Goal: Check status: Check status

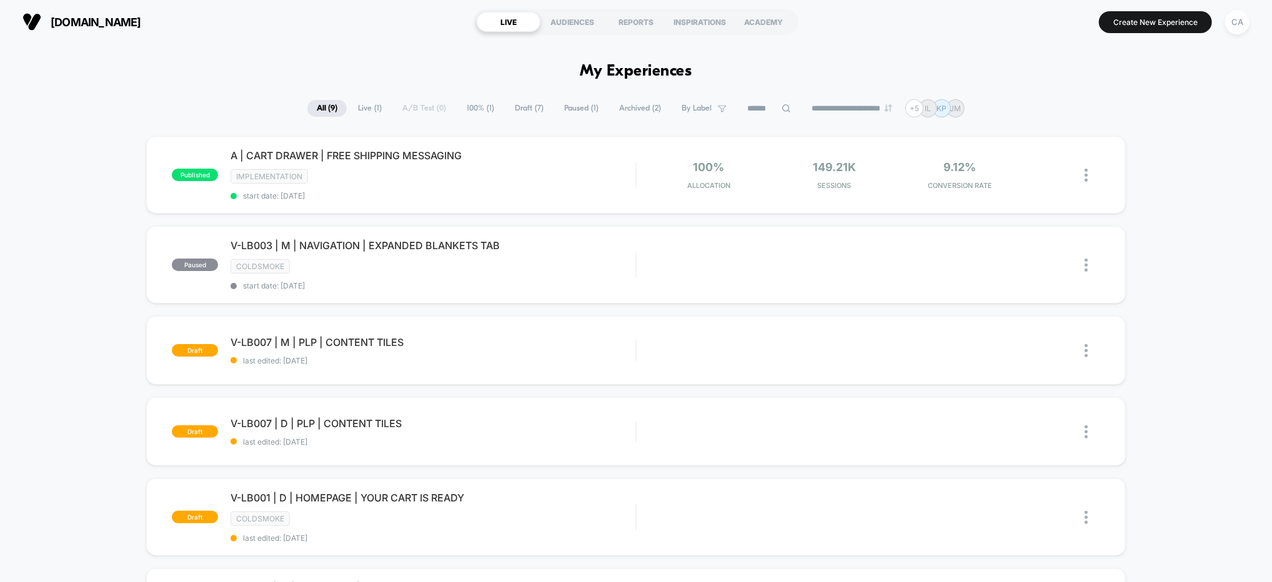
click at [1225, 193] on div "published A | CART DRAWER | FREE SHIPPING MESSAGING IMPLEMENTATION start date: …" at bounding box center [636, 552] width 1272 height 833
drag, startPoint x: 1241, startPoint y: 19, endPoint x: 1245, endPoint y: 24, distance: 6.6
click at [1241, 19] on div "CA" at bounding box center [1237, 22] width 24 height 24
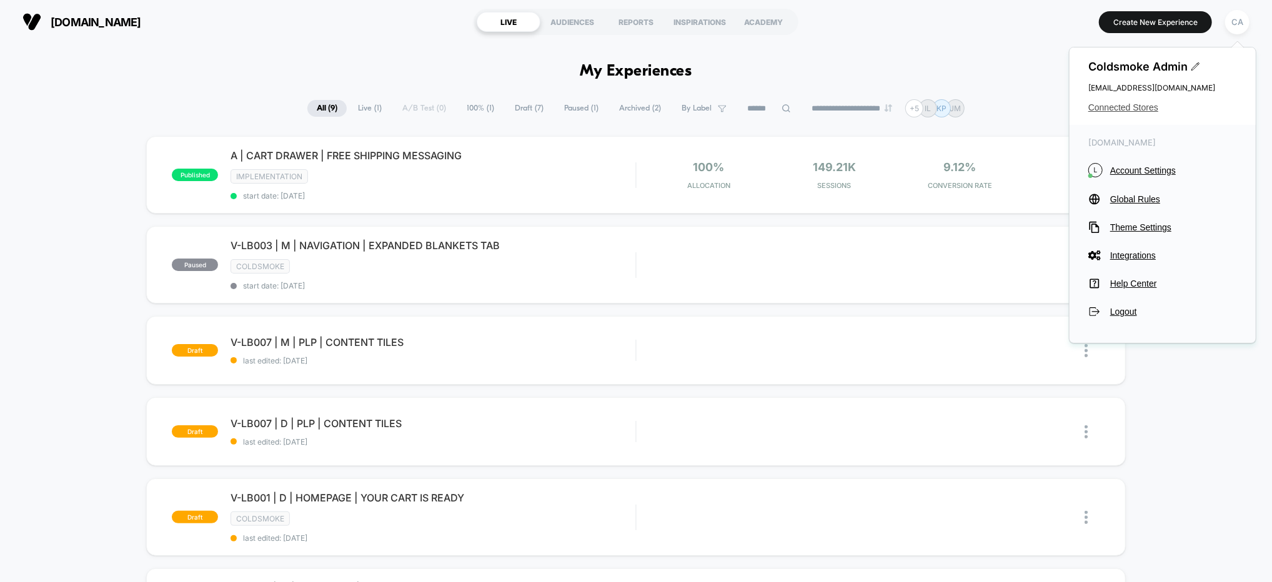
click at [1125, 106] on span "Connected Stores" at bounding box center [1162, 107] width 149 height 10
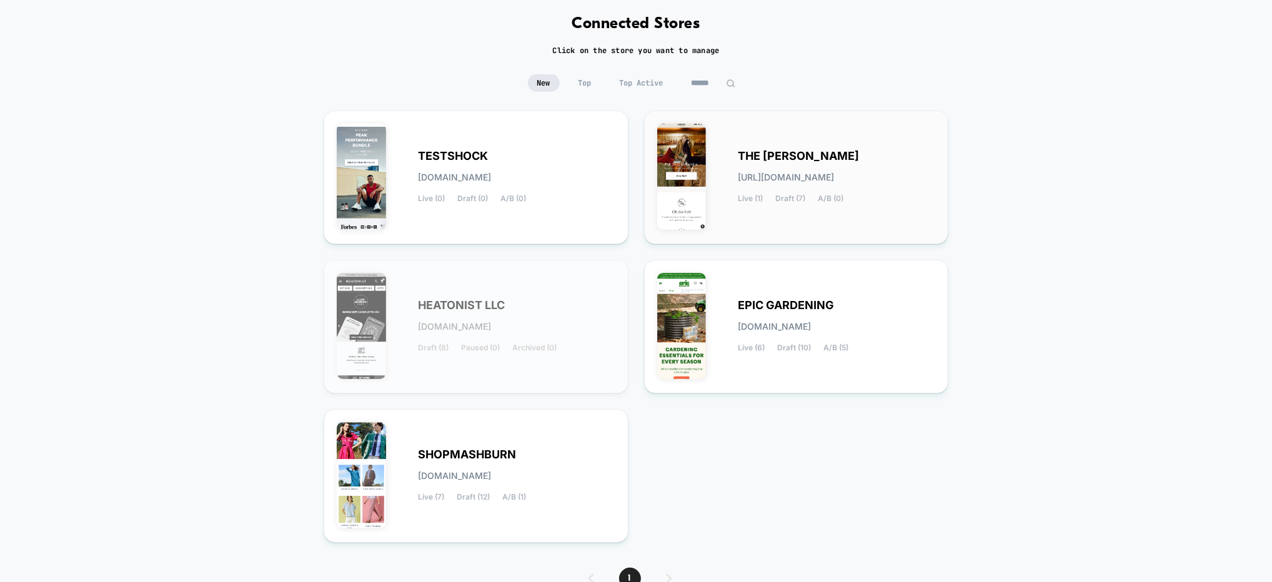
scroll to position [118, 0]
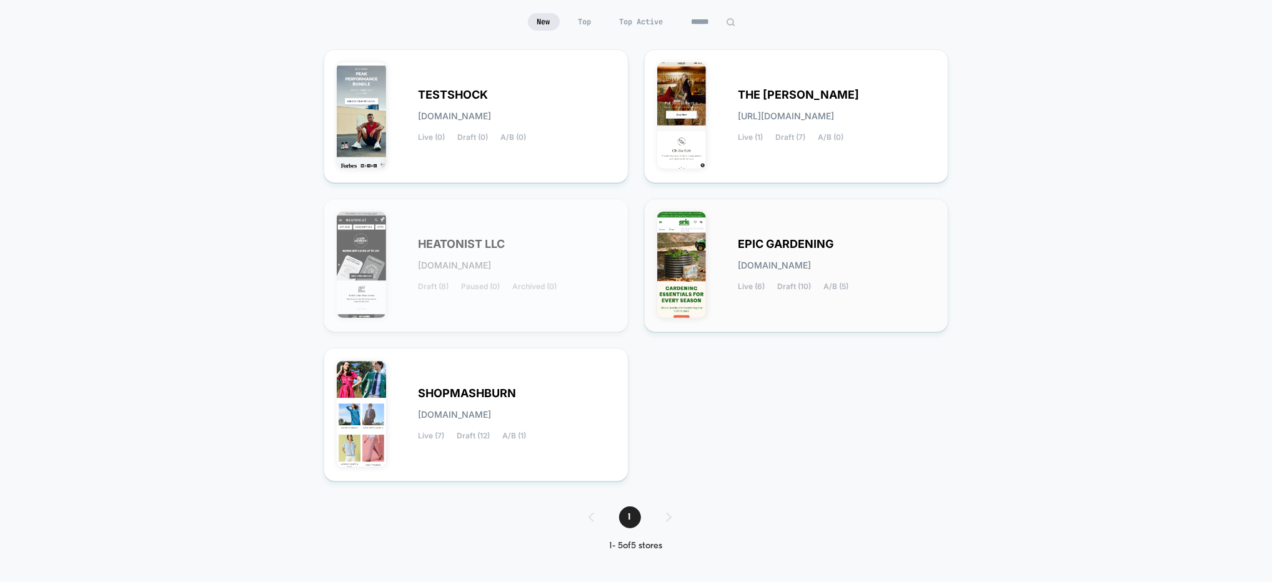
click at [903, 232] on div "EPIC GARDENING [DOMAIN_NAME] Live (6) Draft (10) A/B (5)" at bounding box center [796, 265] width 279 height 107
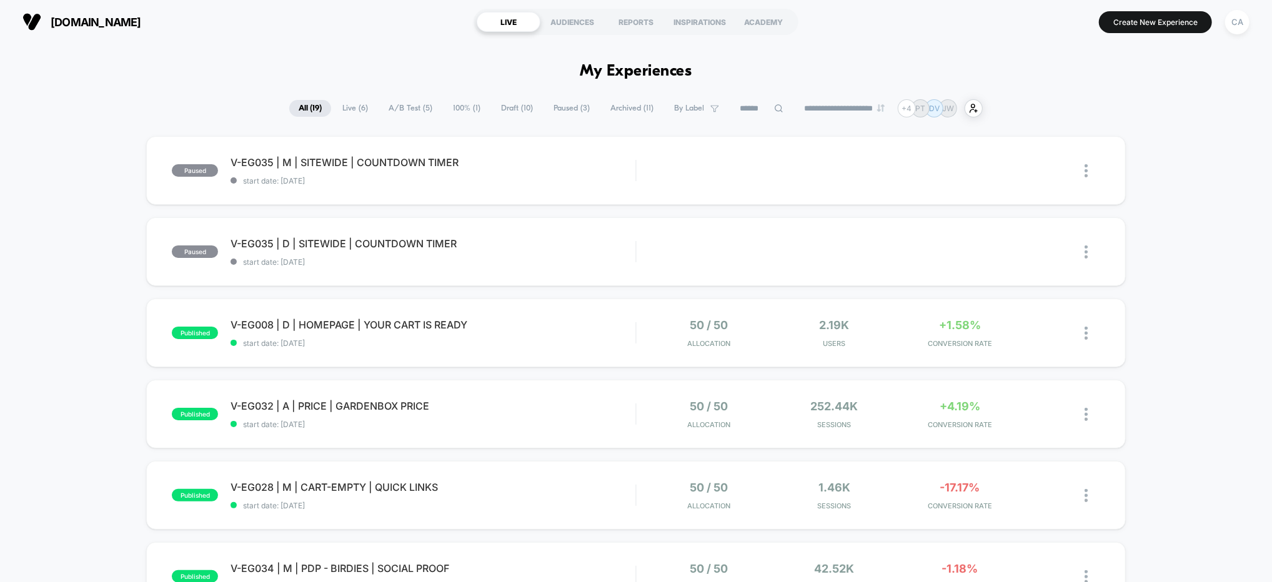
click at [405, 106] on span "A/B Test ( 5 )" at bounding box center [410, 108] width 62 height 17
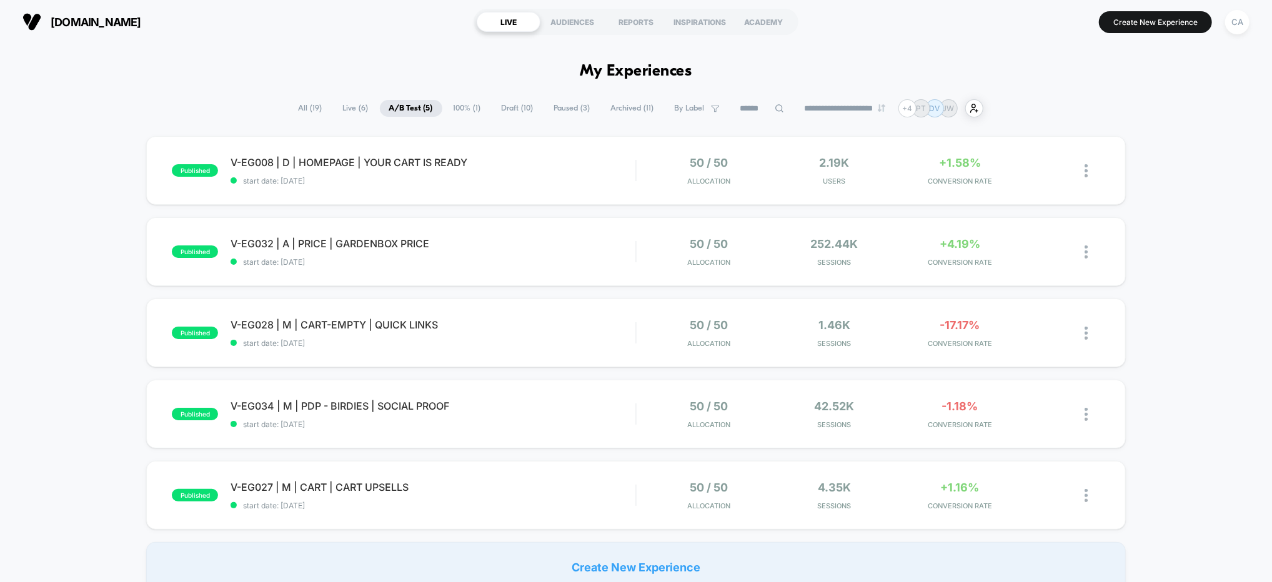
scroll to position [5, 0]
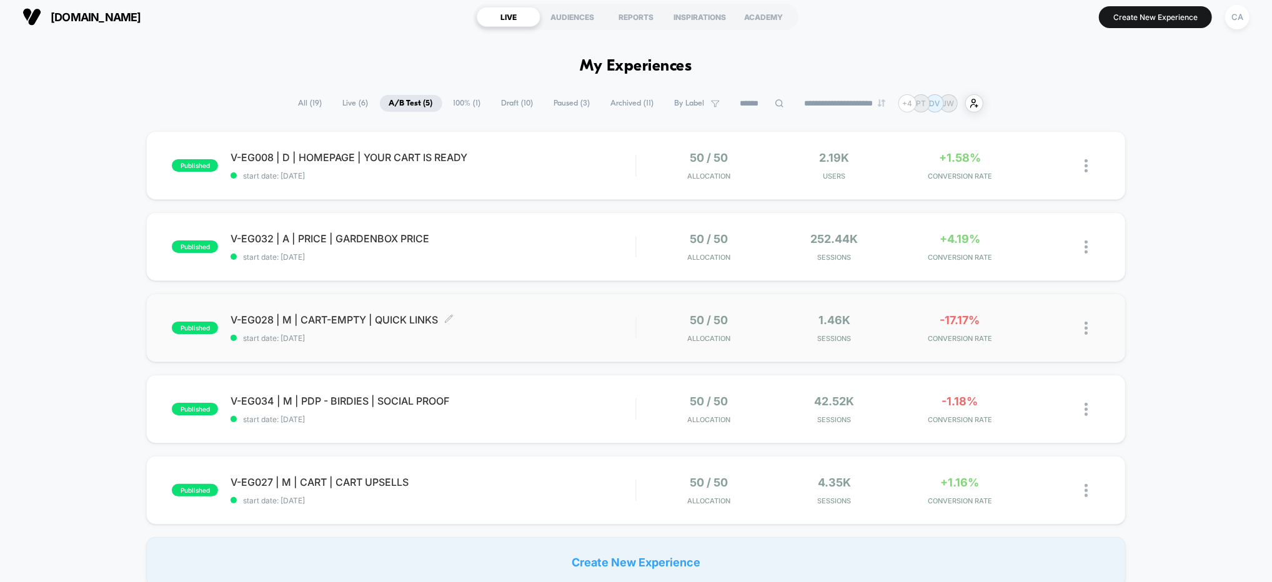
click at [581, 340] on span "start date: [DATE]" at bounding box center [432, 338] width 405 height 9
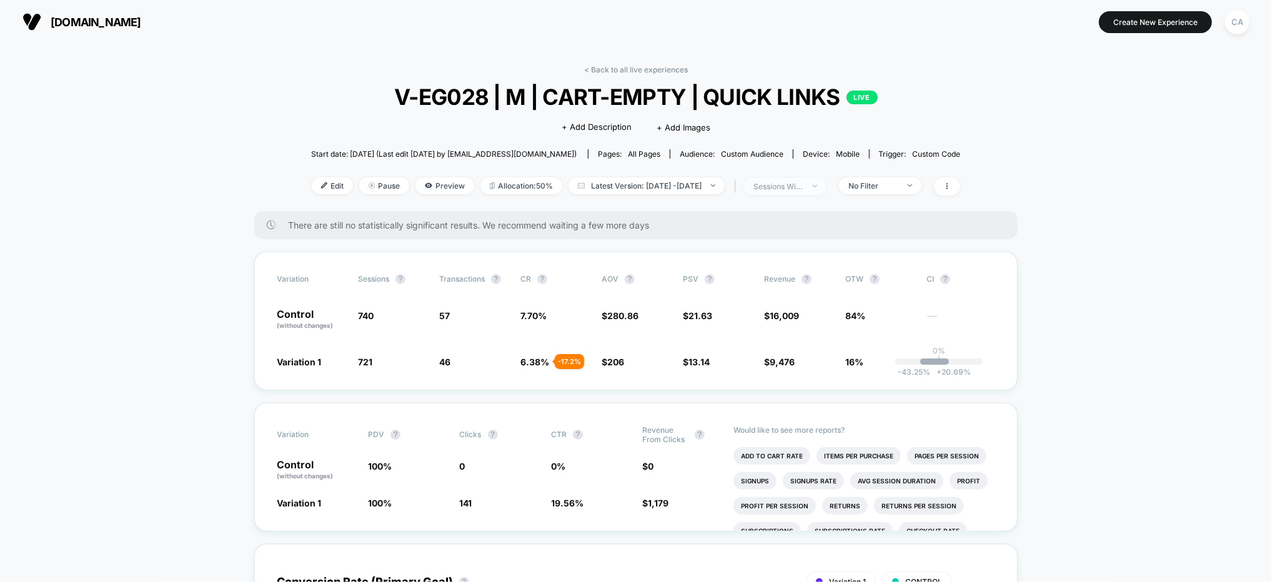
drag, startPoint x: 801, startPoint y: 177, endPoint x: 809, endPoint y: 187, distance: 12.5
click at [803, 179] on div "< Back to all live experiences V-EG028 | M | CART-EMPTY | QUICK LINKS LIVE Clic…" at bounding box center [636, 138] width 650 height 146
click at [803, 187] on div "sessions with impression" at bounding box center [778, 186] width 50 height 9
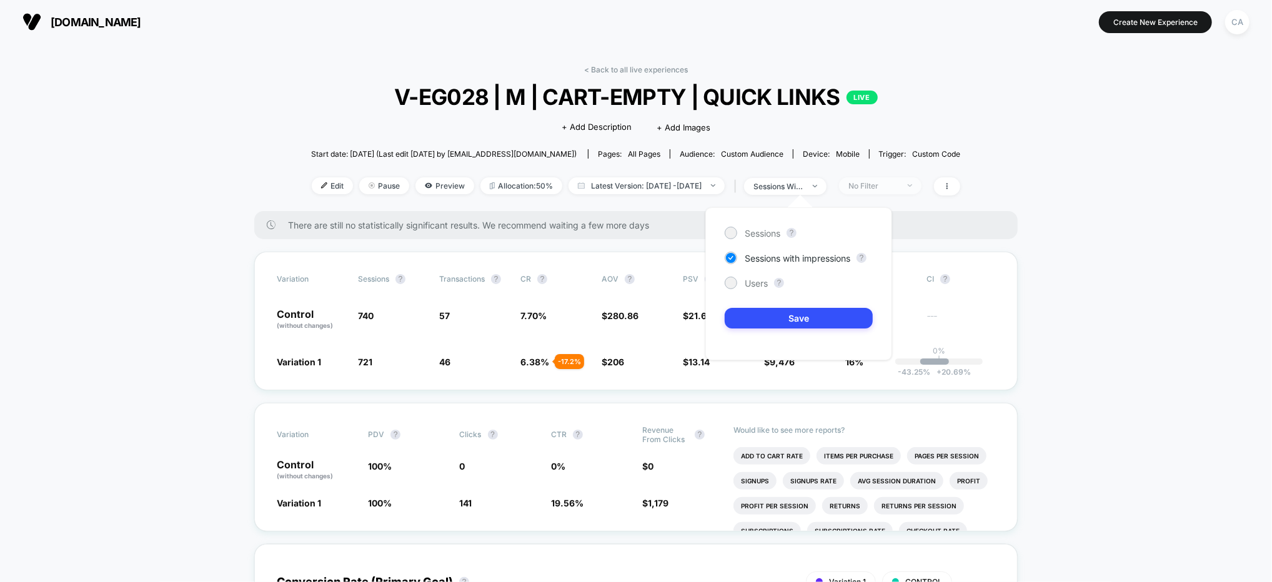
click at [898, 181] on div "No Filter" at bounding box center [873, 185] width 50 height 9
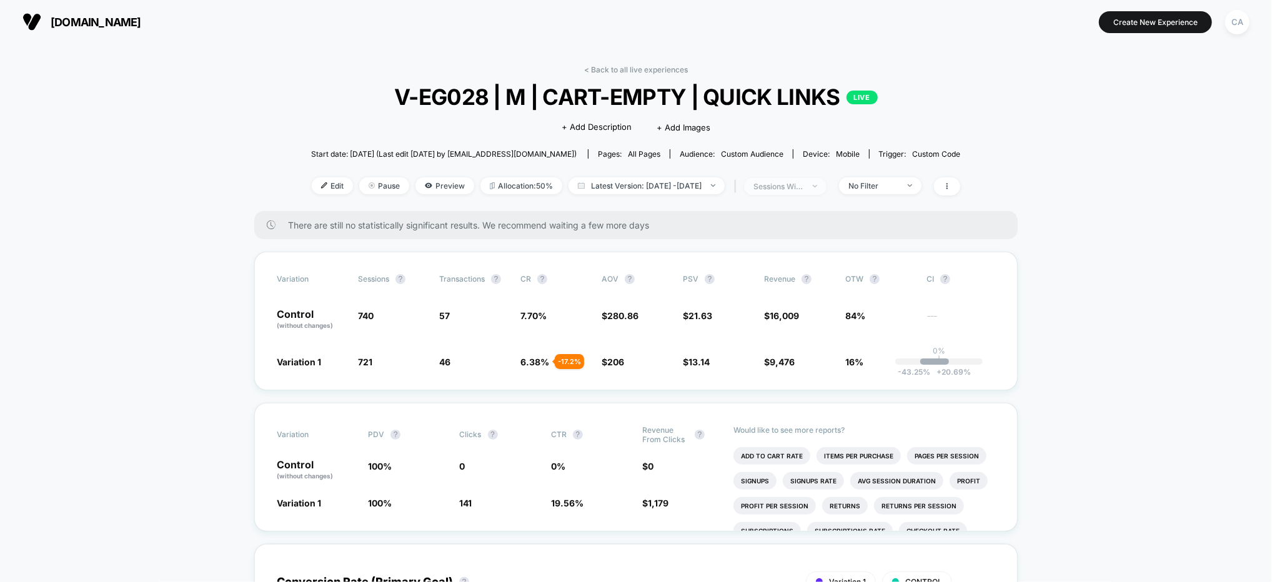
drag, startPoint x: 811, startPoint y: 177, endPoint x: 801, endPoint y: 182, distance: 11.2
click at [811, 178] on span "sessions with impression" at bounding box center [785, 186] width 82 height 17
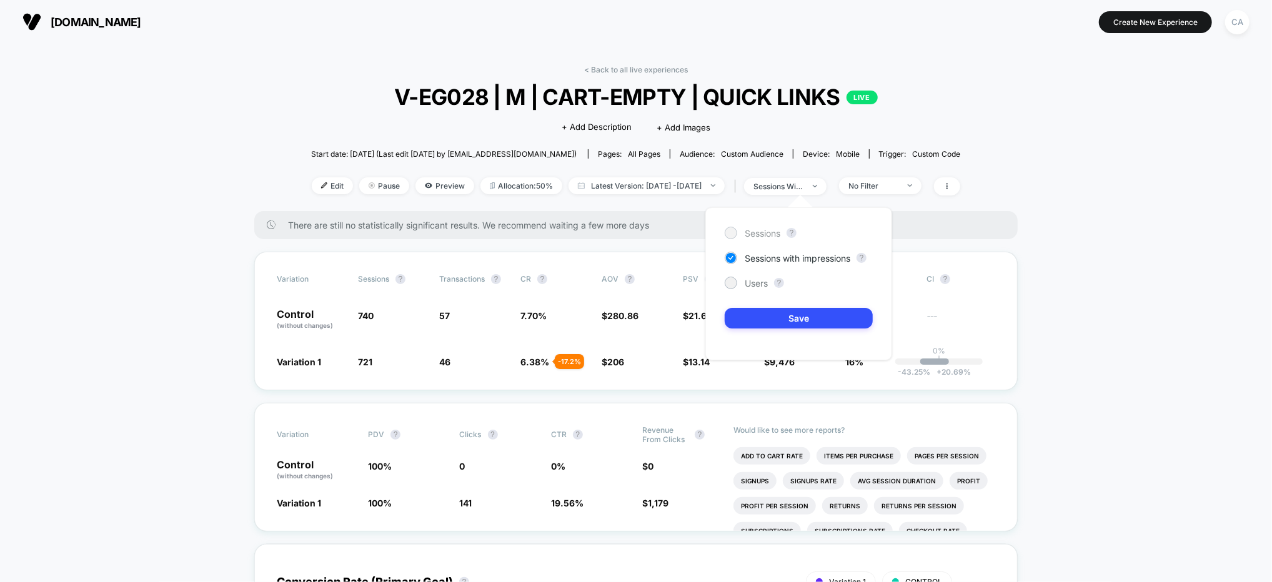
click at [764, 233] on span "Sessions" at bounding box center [762, 233] width 36 height 11
click at [801, 324] on button "Save" at bounding box center [798, 318] width 148 height 21
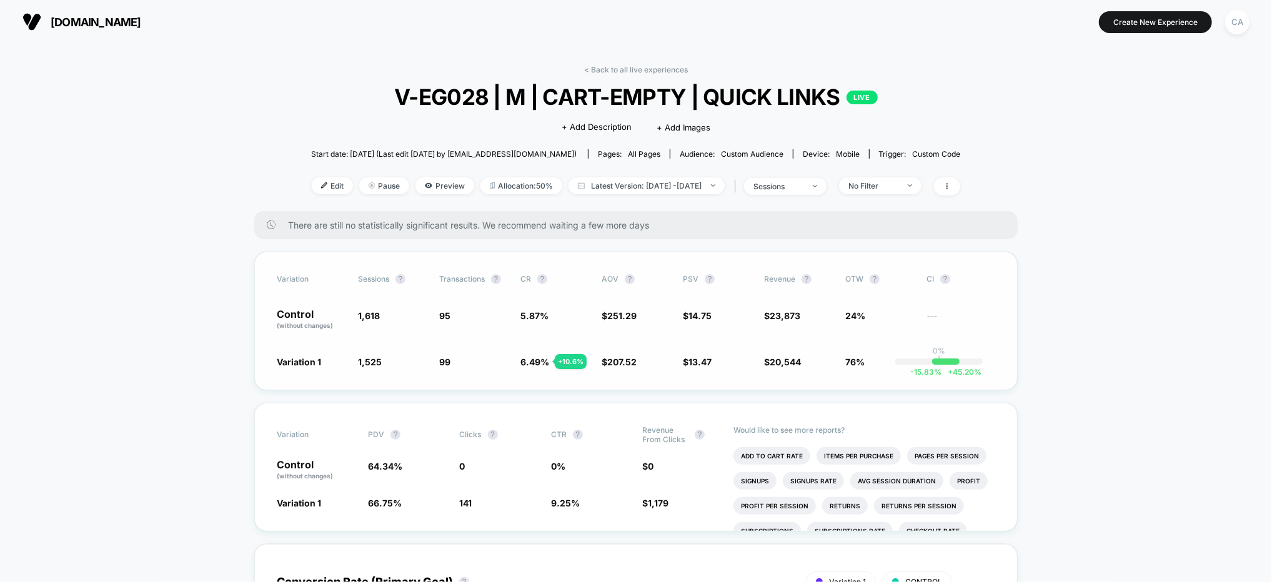
click at [1001, 332] on div "Variation Sessions ? Transactions ? CR ? AOV ? PSV ? Revenue ? OTW ? CI ? Contr…" at bounding box center [635, 321] width 763 height 139
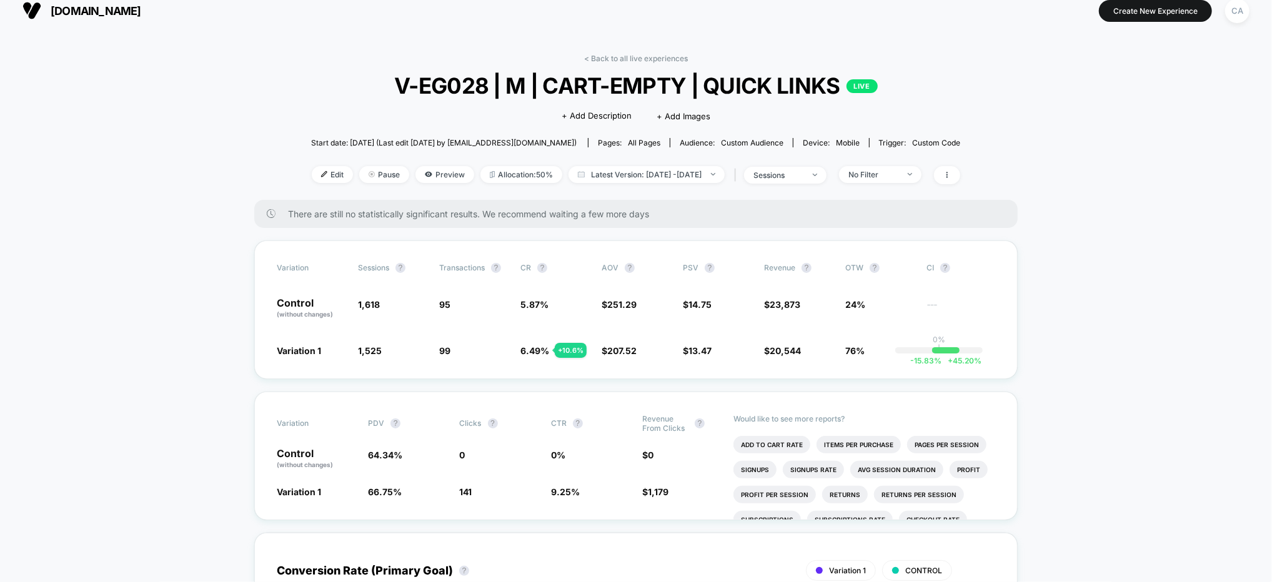
scroll to position [12, 0]
click at [823, 183] on div "< Back to all live experiences V-EG028 | M | CART-EMPTY | QUICK LINKS LIVE Clic…" at bounding box center [636, 125] width 650 height 146
click at [803, 173] on div "sessions" at bounding box center [778, 173] width 50 height 9
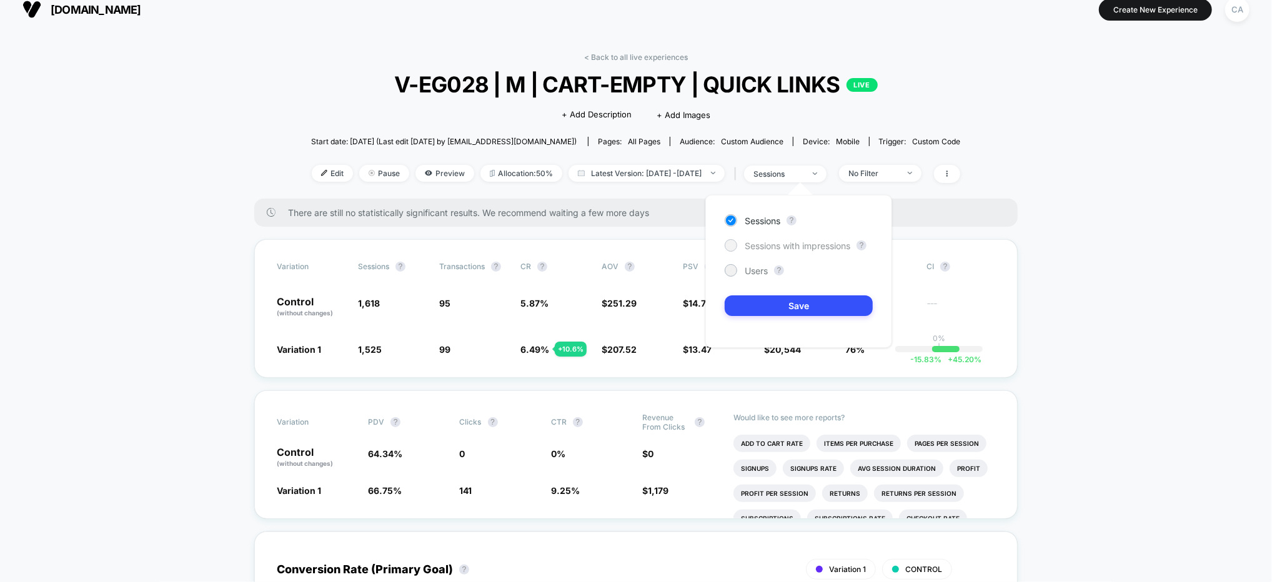
drag, startPoint x: 774, startPoint y: 239, endPoint x: 814, endPoint y: 298, distance: 71.0
click at [774, 239] on div "Sessions with impressions" at bounding box center [787, 245] width 126 height 12
click at [817, 307] on button "Save" at bounding box center [798, 305] width 148 height 21
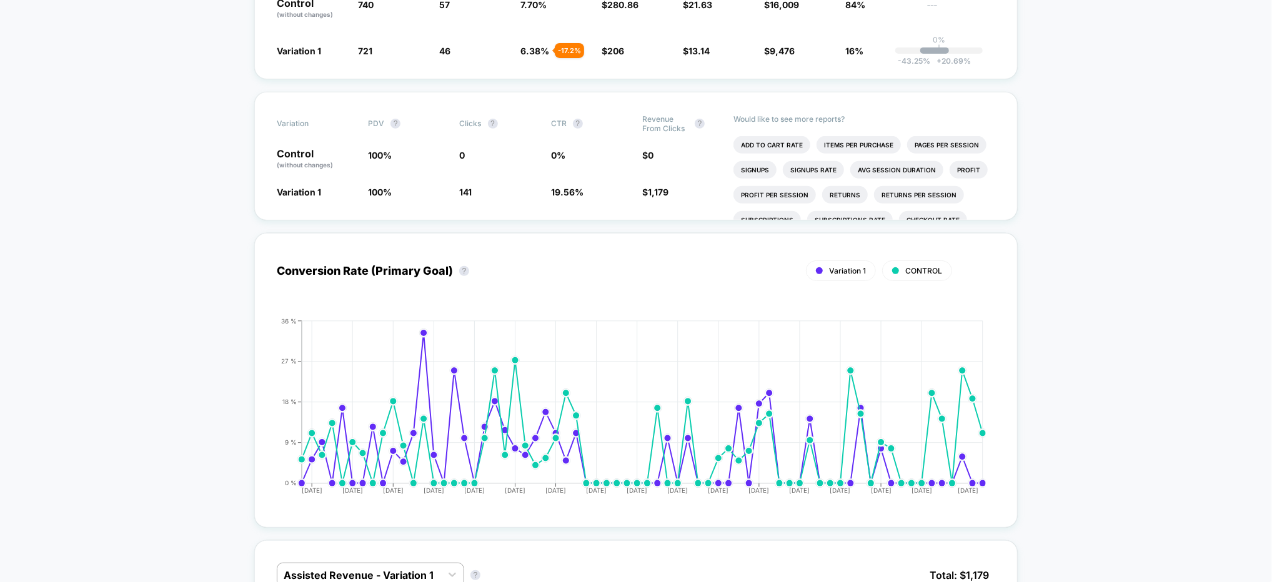
scroll to position [418, 0]
